Goal: Task Accomplishment & Management: Complete application form

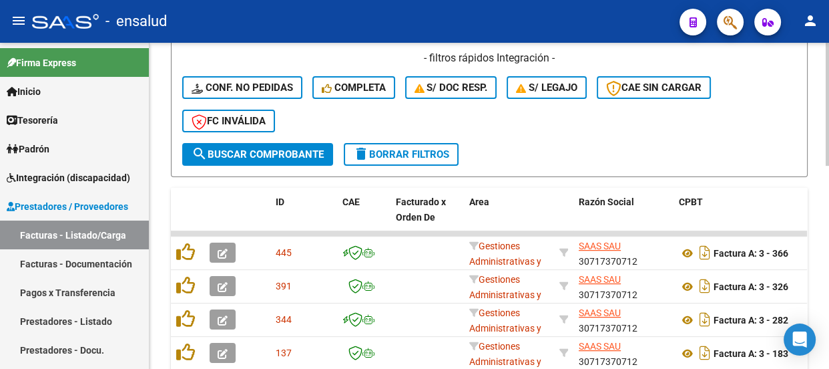
scroll to position [364, 0]
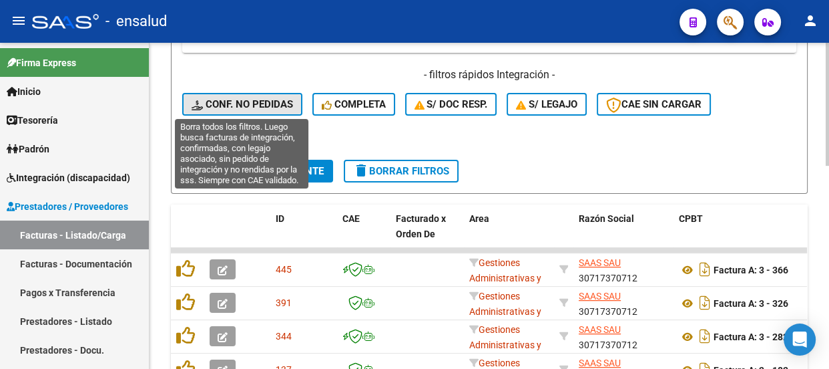
click at [260, 98] on span "Conf. no pedidas" at bounding box center [242, 104] width 101 height 12
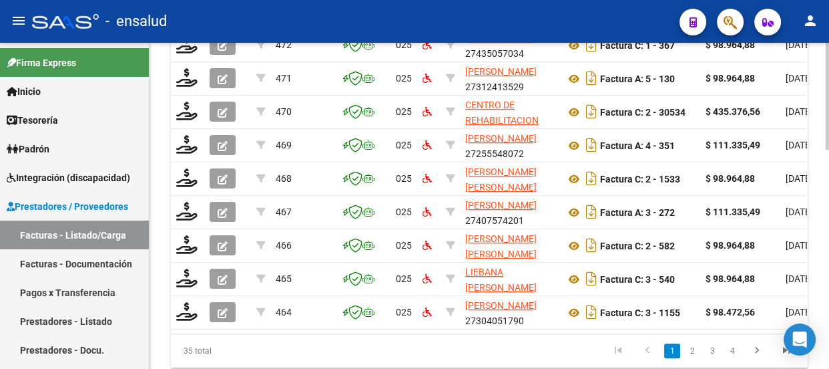
scroll to position [670, 0]
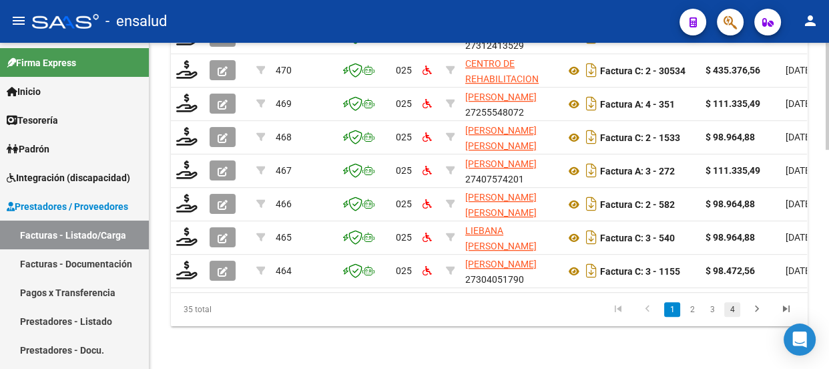
click at [736, 312] on link "4" at bounding box center [732, 309] width 16 height 15
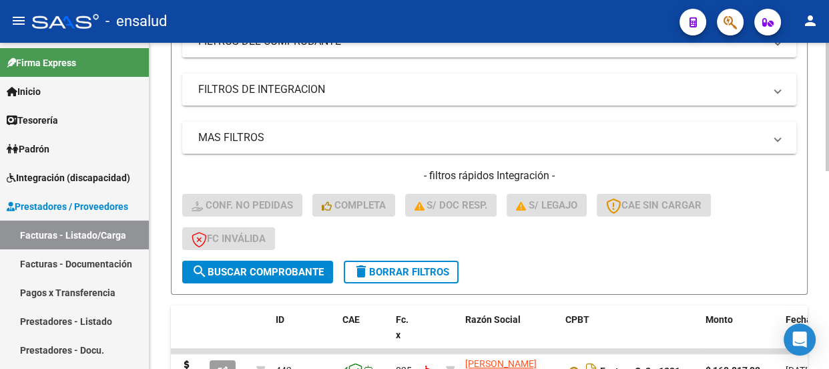
scroll to position [260, 0]
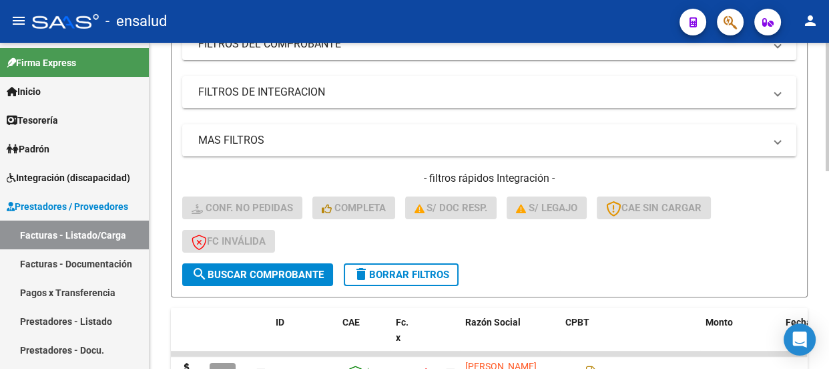
click at [410, 276] on span "delete Borrar Filtros" at bounding box center [401, 274] width 96 height 12
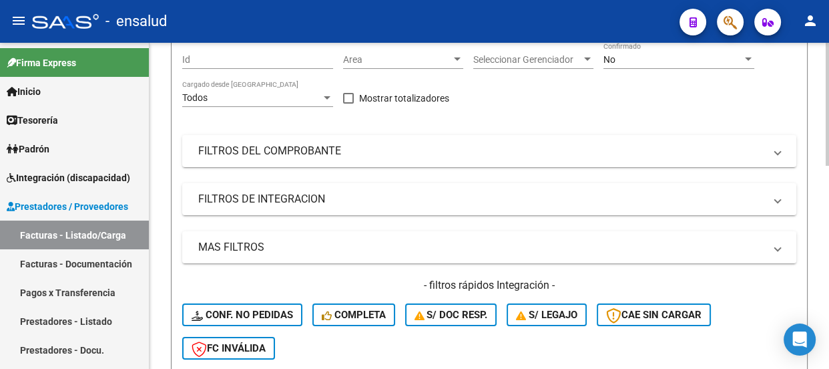
scroll to position [0, 0]
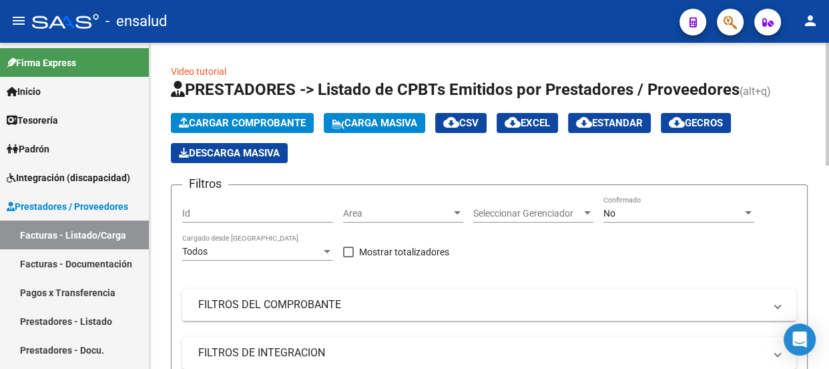
click at [260, 121] on span "Cargar Comprobante" at bounding box center [242, 123] width 127 height 12
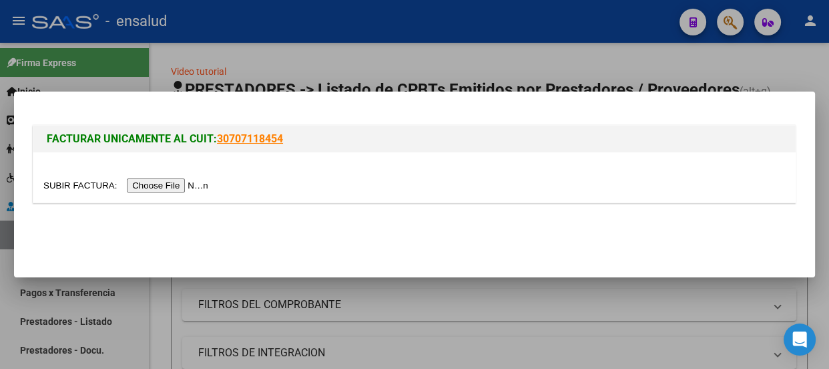
click at [200, 185] on input "file" at bounding box center [127, 185] width 169 height 14
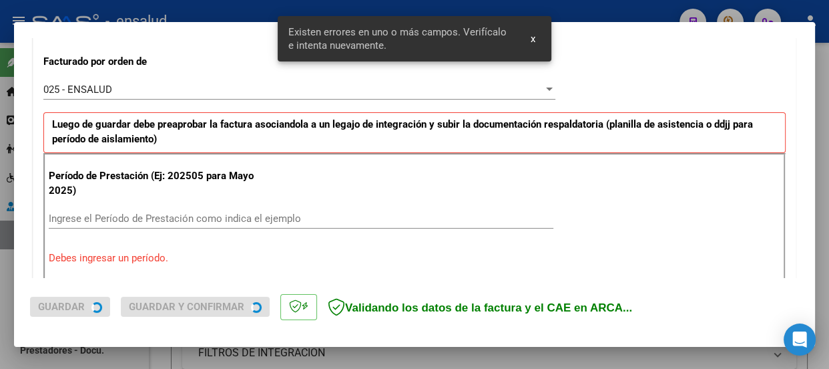
scroll to position [412, 0]
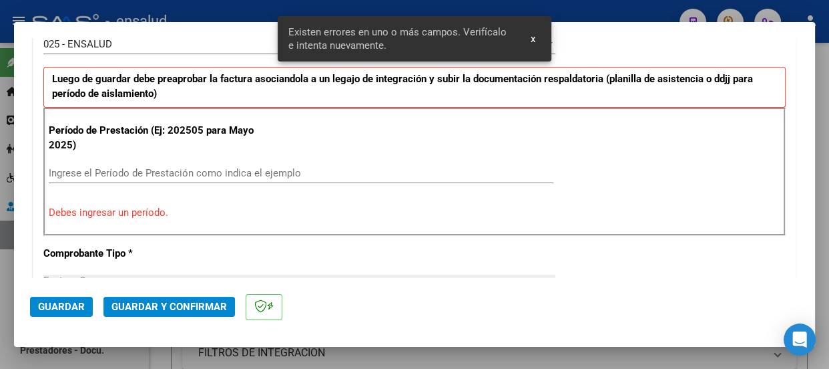
click at [63, 167] on input "Ingrese el Período de Prestación como indica el ejemplo" at bounding box center [301, 173] width 505 height 12
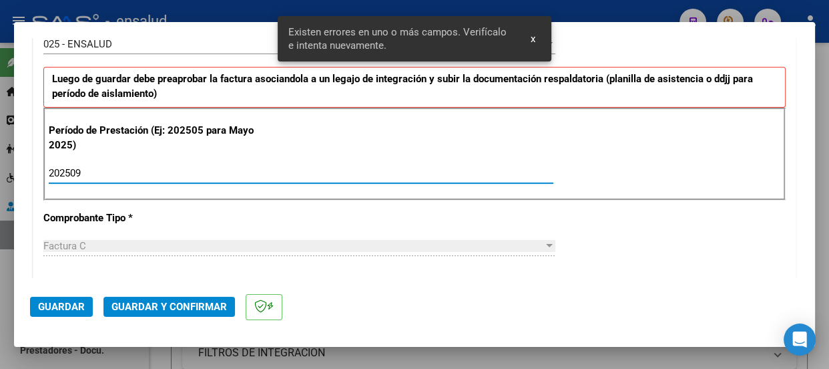
type input "202509"
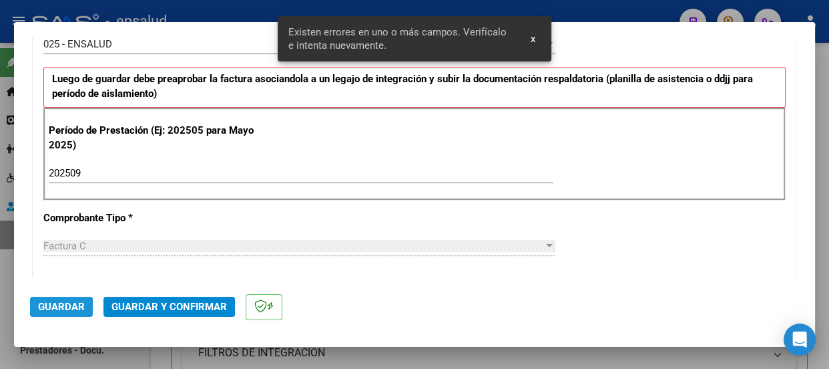
click at [64, 305] on span "Guardar" at bounding box center [61, 306] width 47 height 12
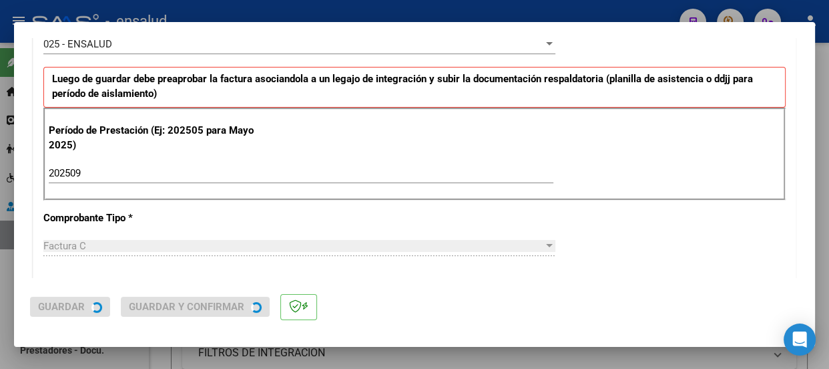
scroll to position [0, 0]
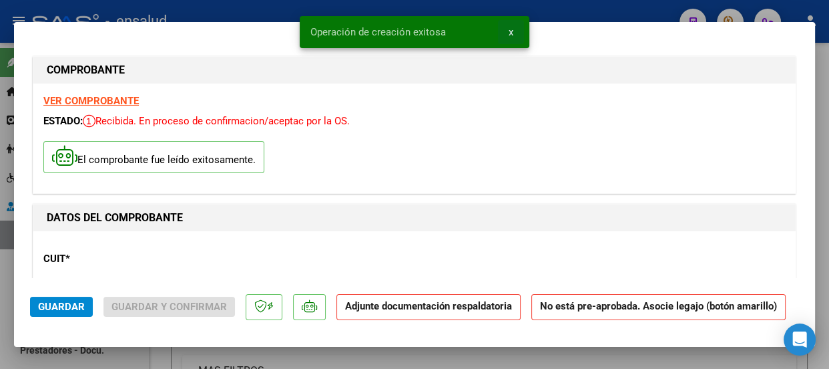
click at [509, 33] on span "x" at bounding box center [511, 32] width 5 height 12
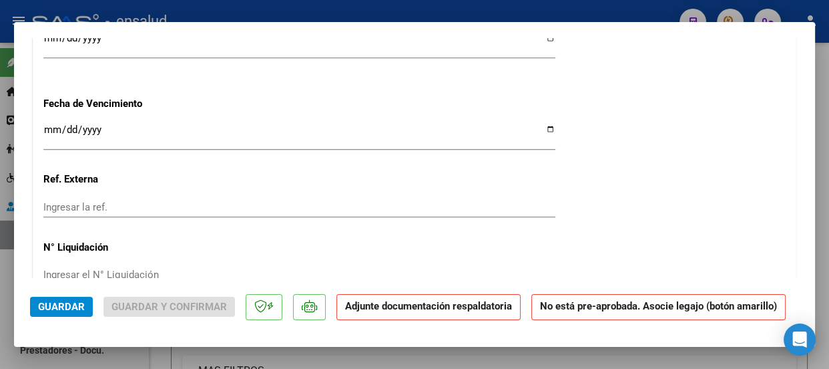
scroll to position [1274, 0]
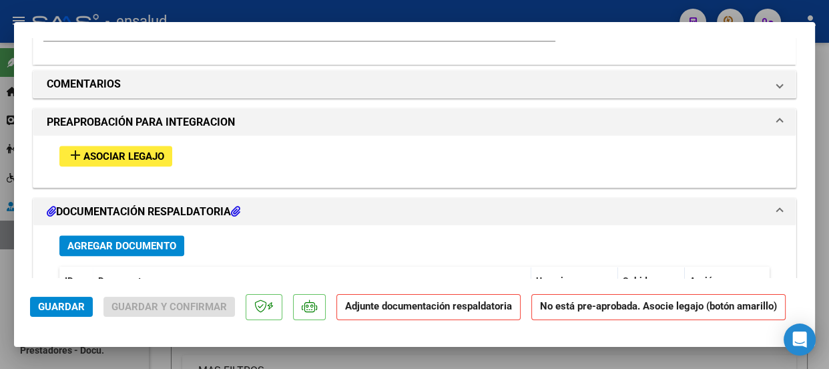
click at [128, 155] on span "Asociar Legajo" at bounding box center [123, 156] width 81 height 12
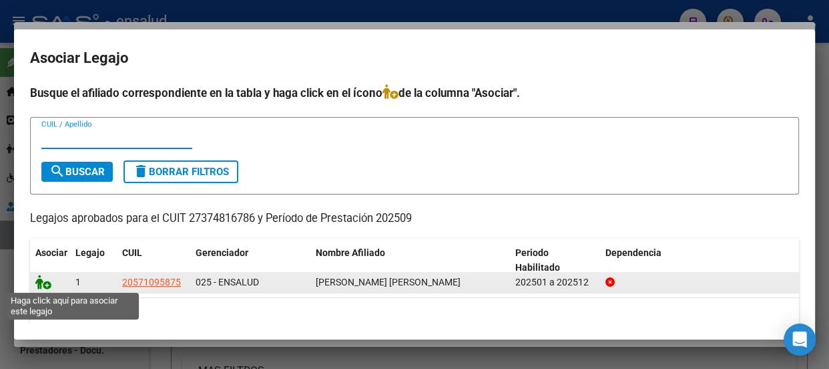
click at [44, 286] on icon at bounding box center [43, 281] width 16 height 15
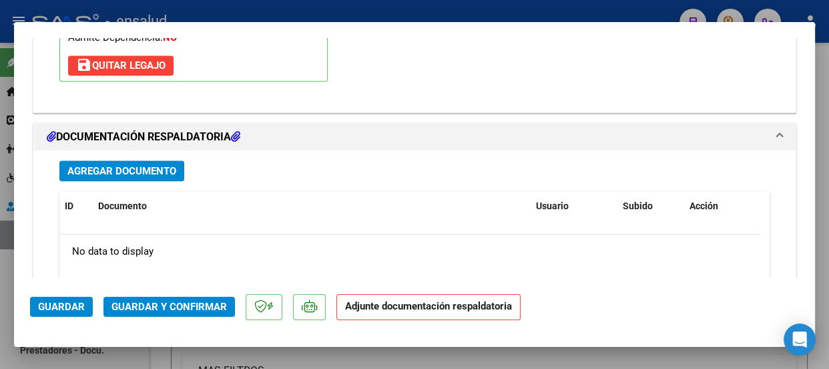
scroll to position [1552, 0]
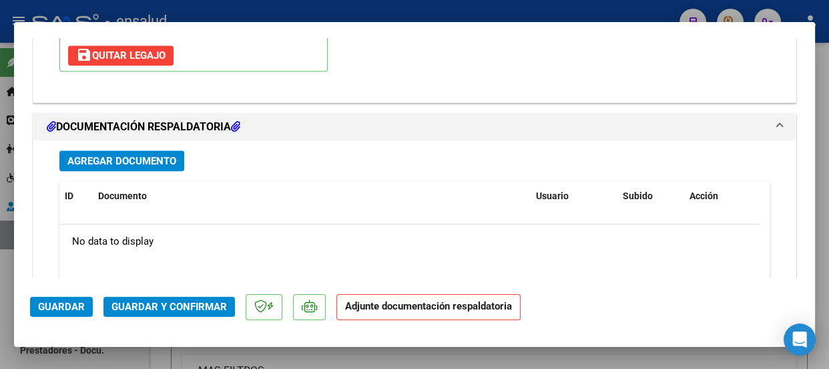
click at [134, 157] on span "Agregar Documento" at bounding box center [121, 161] width 109 height 12
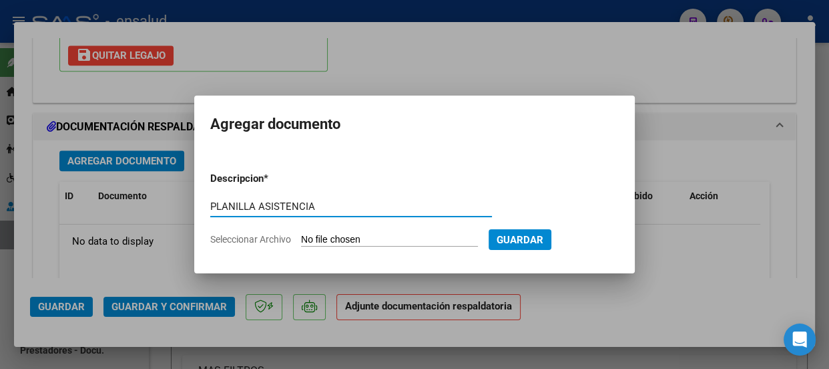
type input "PLANILLA ASISTENCIA"
click at [381, 238] on input "Seleccionar Archivo" at bounding box center [389, 240] width 177 height 13
type input "C:\fakepath\[PERSON_NAME] MATEO_202509_90_N_AGUIRRE MARIA_1-193-PA.pdf"
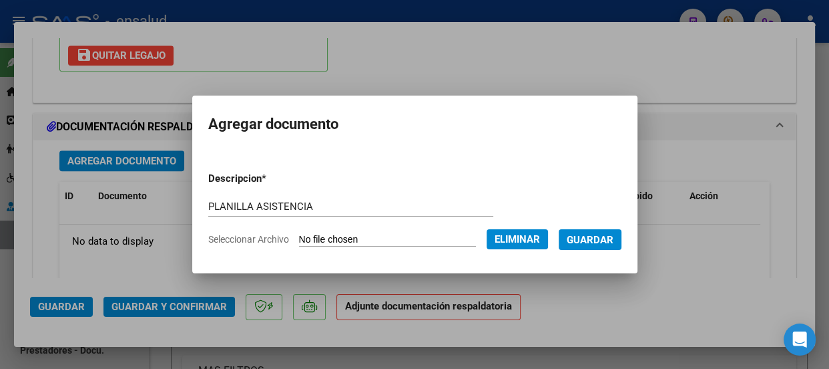
click at [604, 238] on span "Guardar" at bounding box center [590, 240] width 47 height 12
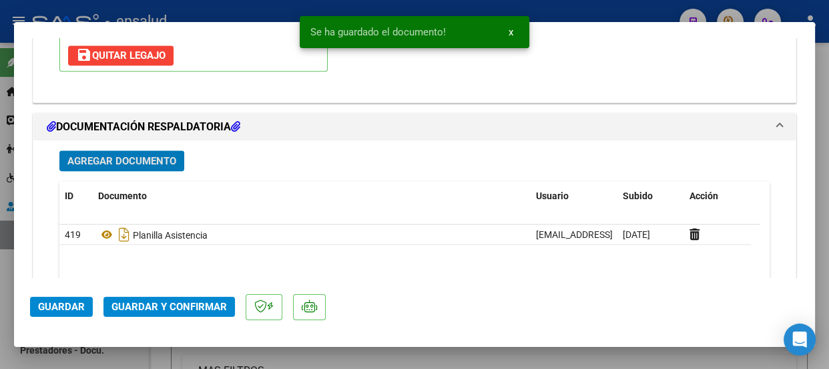
click at [171, 308] on span "Guardar y Confirmar" at bounding box center [168, 306] width 115 height 12
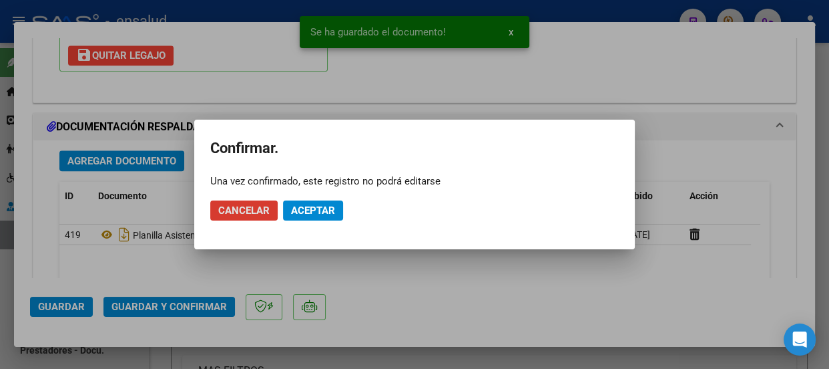
click at [326, 202] on button "Aceptar" at bounding box center [313, 210] width 60 height 20
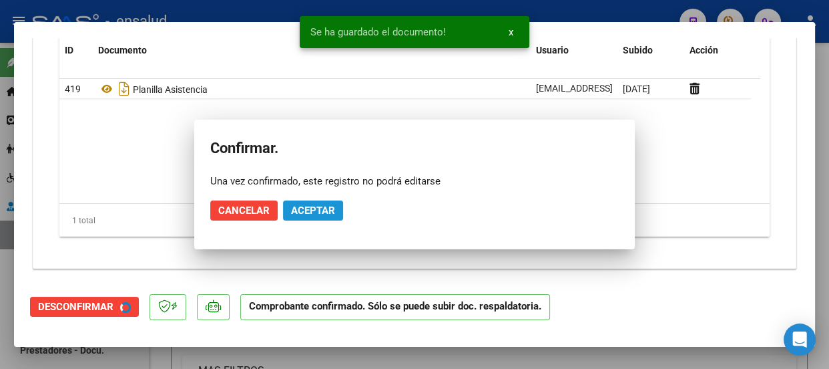
scroll to position [1431, 0]
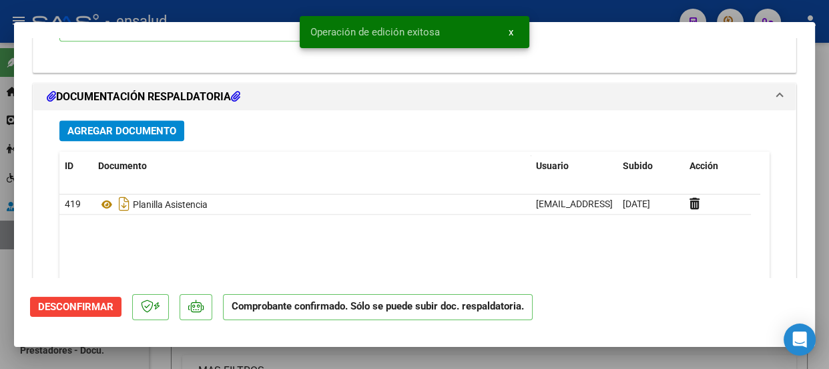
click at [511, 31] on span "x" at bounding box center [511, 32] width 5 height 12
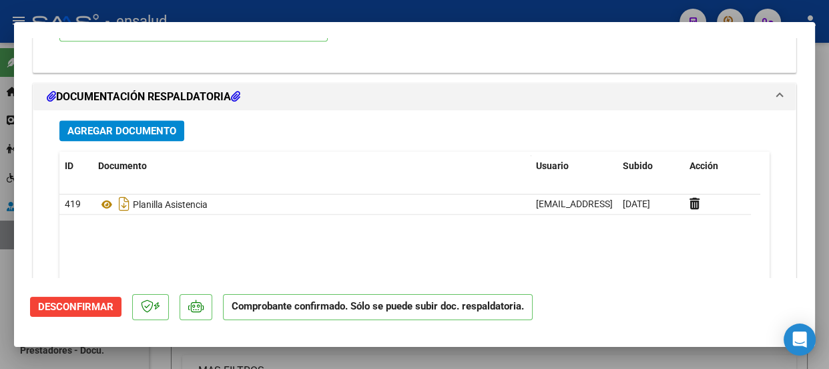
click at [507, 21] on div at bounding box center [414, 184] width 829 height 369
type input "$ 0,00"
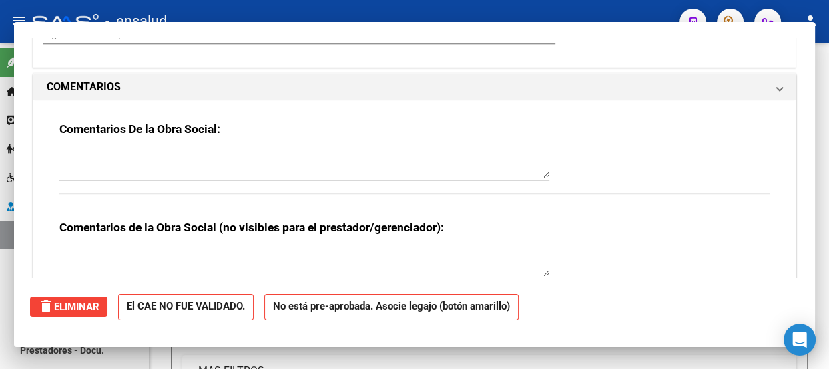
scroll to position [0, 0]
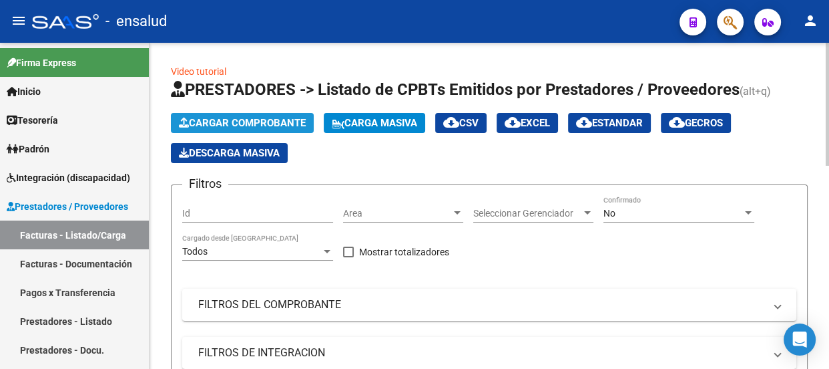
click at [258, 123] on span "Cargar Comprobante" at bounding box center [242, 123] width 127 height 12
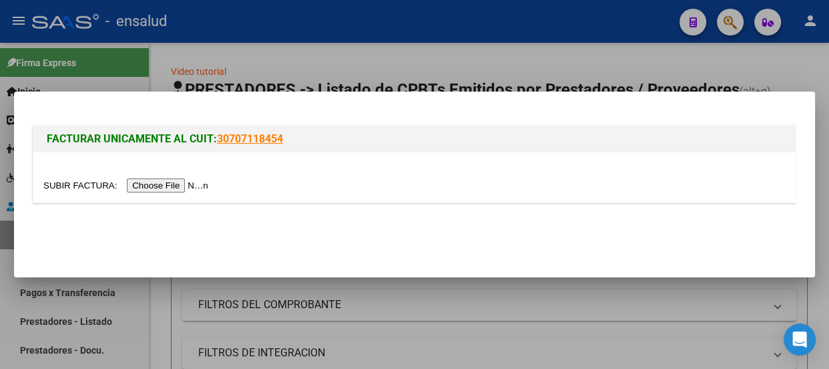
click at [176, 187] on input "file" at bounding box center [127, 185] width 169 height 14
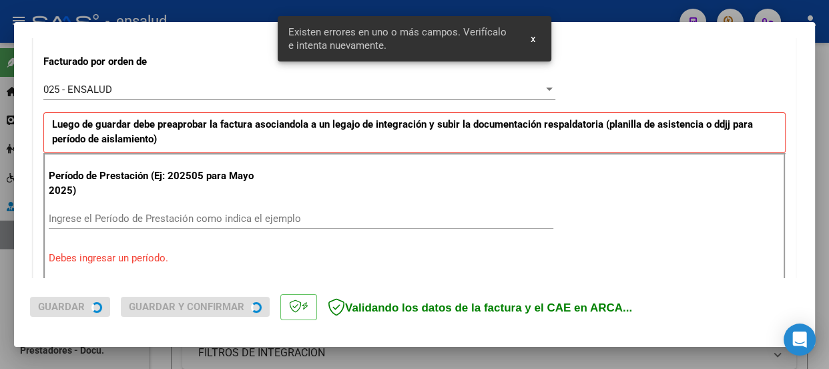
scroll to position [412, 0]
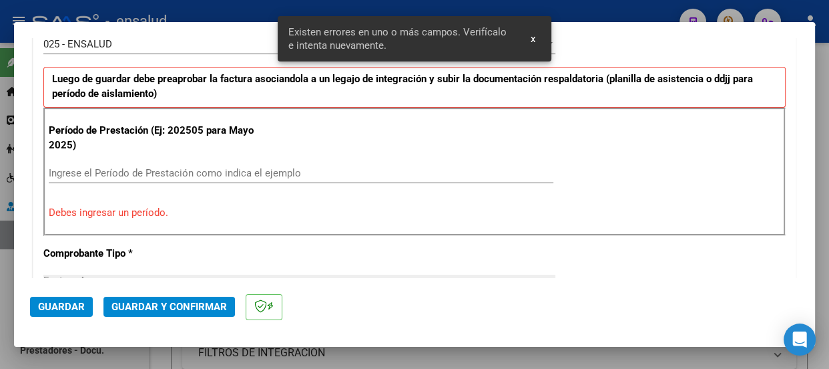
click at [57, 168] on input "Ingrese el Período de Prestación como indica el ejemplo" at bounding box center [301, 173] width 505 height 12
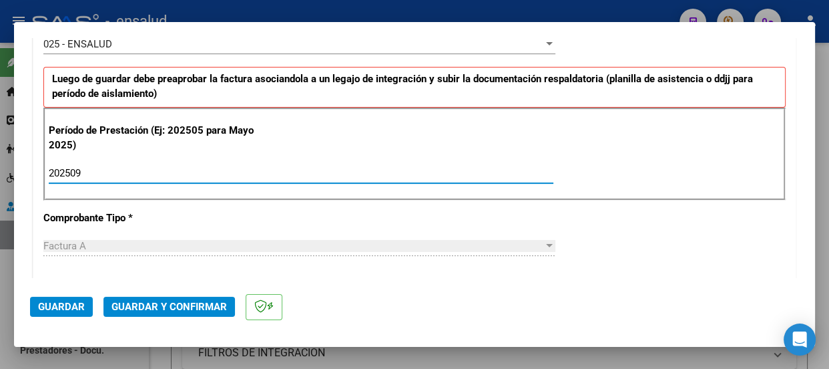
type input "202509"
click at [72, 304] on span "Guardar" at bounding box center [61, 306] width 47 height 12
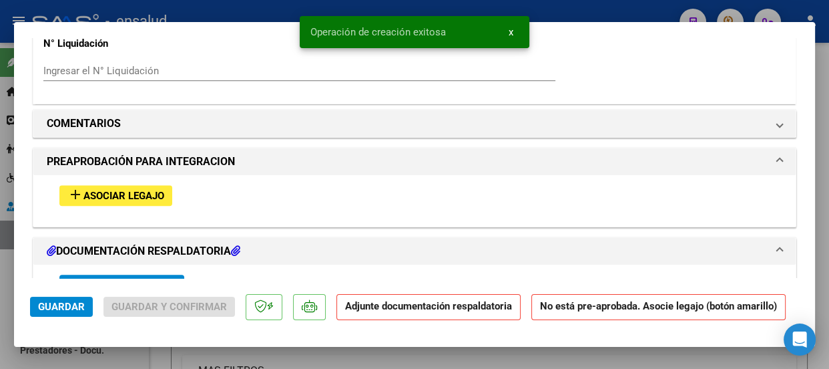
scroll to position [1335, 0]
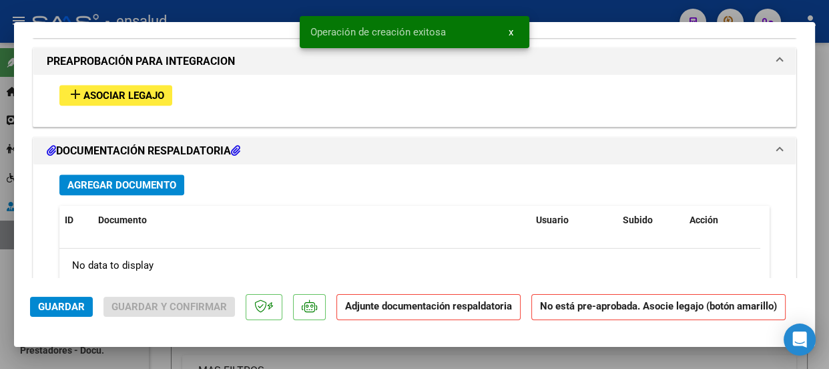
click at [132, 92] on span "Asociar Legajo" at bounding box center [123, 95] width 81 height 12
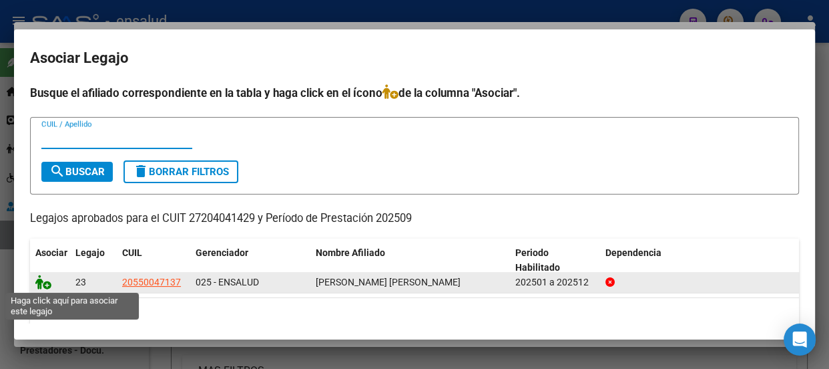
click at [48, 285] on icon at bounding box center [43, 281] width 16 height 15
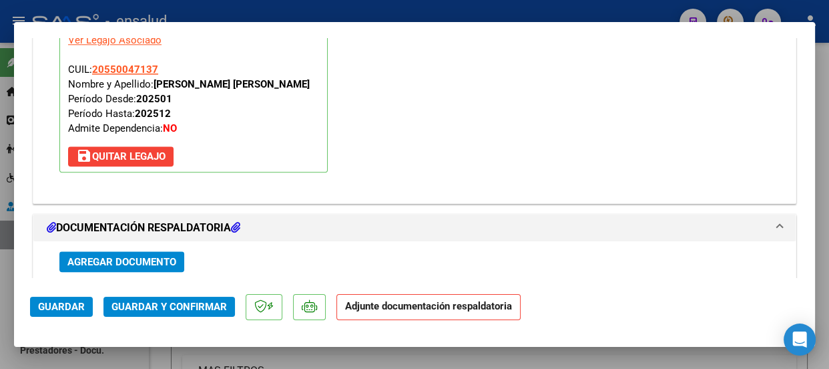
scroll to position [1552, 0]
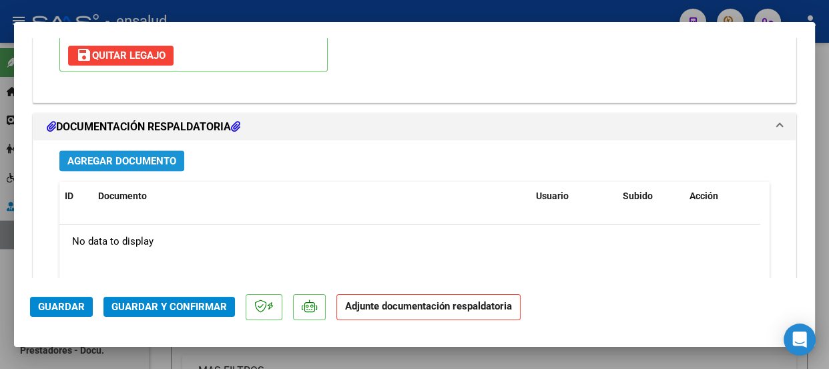
click at [139, 158] on span "Agregar Documento" at bounding box center [121, 161] width 109 height 12
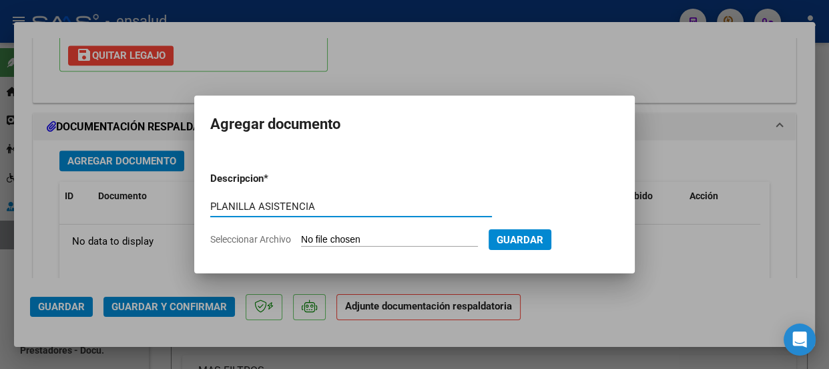
type input "PLANILLA ASISTENCIA"
click at [411, 240] on input "Seleccionar Archivo" at bounding box center [389, 240] width 177 height 13
type input "C:\fakepath\[PERSON_NAME] SALVADOR_202509_90_N_MENDES CARINA_4-1200--PA.pdf"
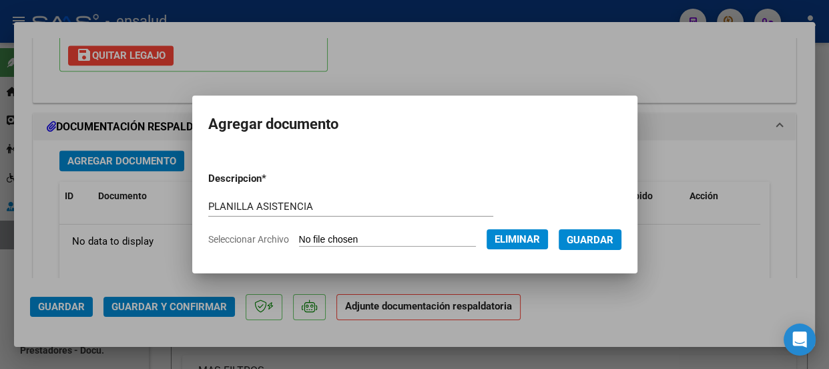
click at [600, 237] on span "Guardar" at bounding box center [590, 240] width 47 height 12
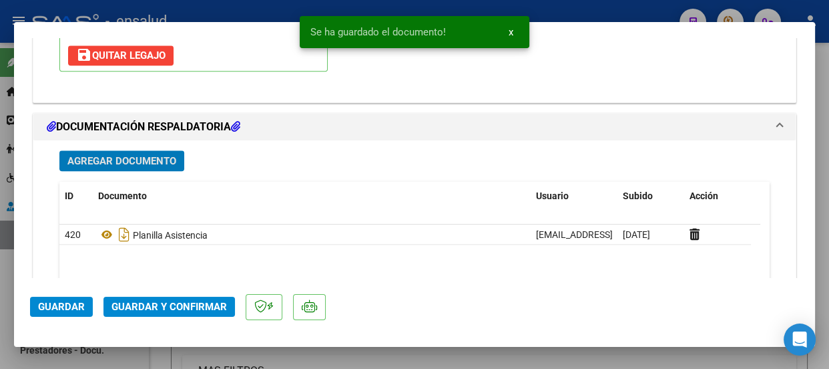
click at [167, 304] on span "Guardar y Confirmar" at bounding box center [168, 306] width 115 height 12
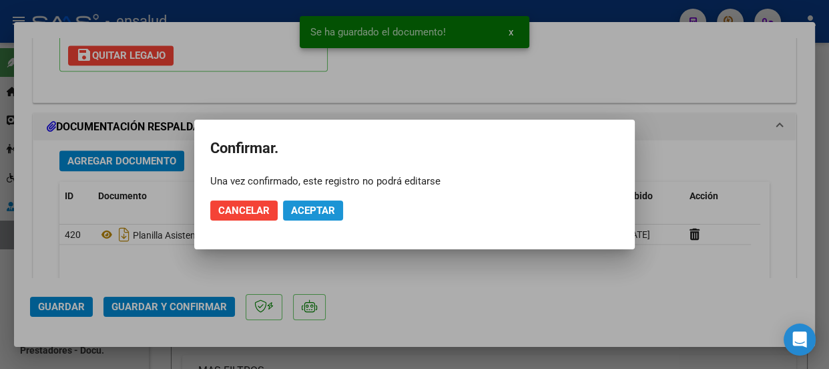
click at [331, 210] on span "Aceptar" at bounding box center [313, 210] width 44 height 12
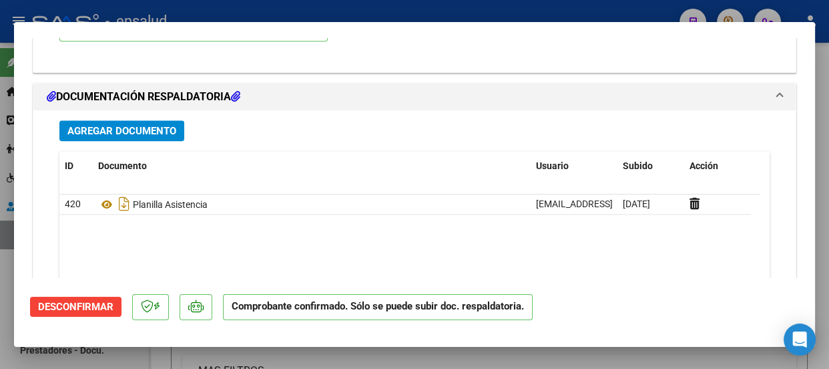
click at [426, 7] on div at bounding box center [414, 184] width 829 height 369
type input "$ 0,00"
